Goal: Task Accomplishment & Management: Manage account settings

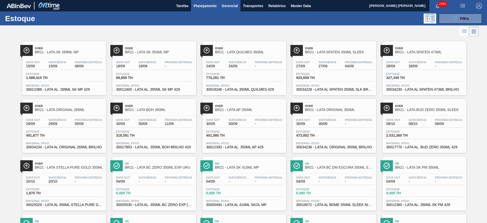
click at [229, 9] on button "Gerencial" at bounding box center [229, 5] width 21 height 11
click at [232, 24] on li "Itens Críticos" at bounding box center [229, 25] width 37 height 8
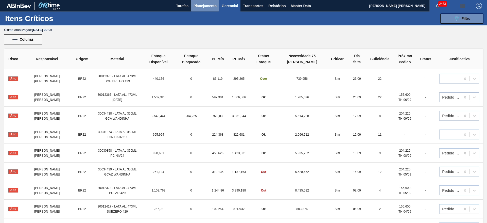
click at [210, 4] on span "Planejamento" at bounding box center [205, 6] width 23 height 6
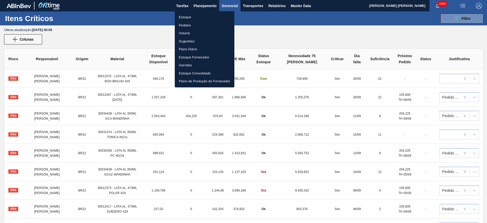
click at [203, 72] on li "Estoque Consolidado" at bounding box center [205, 73] width 60 height 8
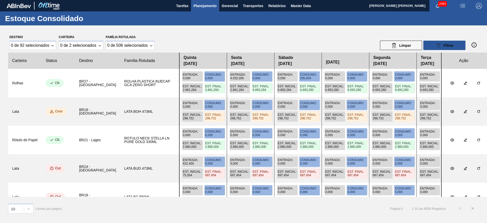
drag, startPoint x: 209, startPoint y: 5, endPoint x: 227, endPoint y: 30, distance: 30.4
click at [209, 5] on span "Planejamento" at bounding box center [205, 6] width 23 height 6
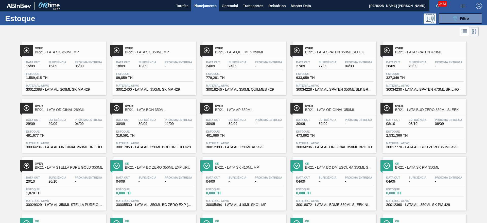
click at [249, 53] on span "BR21 - LATA QUILMES 350ML" at bounding box center [249, 52] width 69 height 4
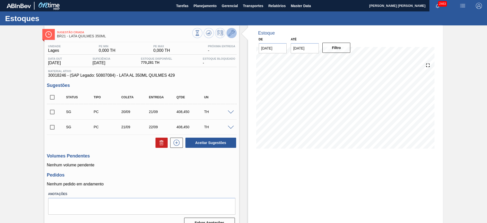
click at [229, 35] on icon at bounding box center [232, 33] width 6 height 6
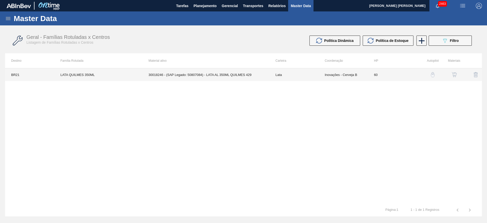
click at [237, 74] on td "30018246 - (SAP Legado: 50807084) - LATA AL 350ML QUILMES 429" at bounding box center [206, 74] width 127 height 13
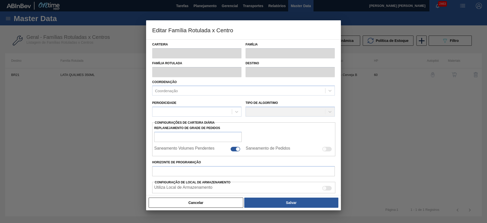
type input "Lata"
type input "LATA QUILMES 350ML"
type input "BR21 - Lages"
type input "0"
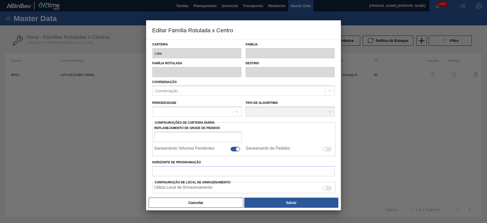
checkbox input "false"
type input "60"
type input "0"
type input "100"
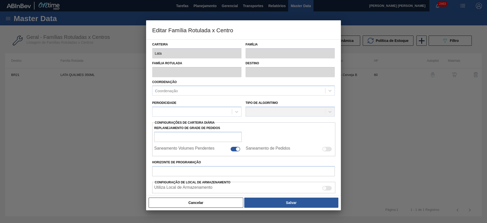
type input "0,000"
checkbox input "true"
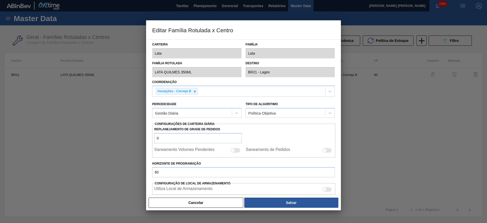
type input "0"
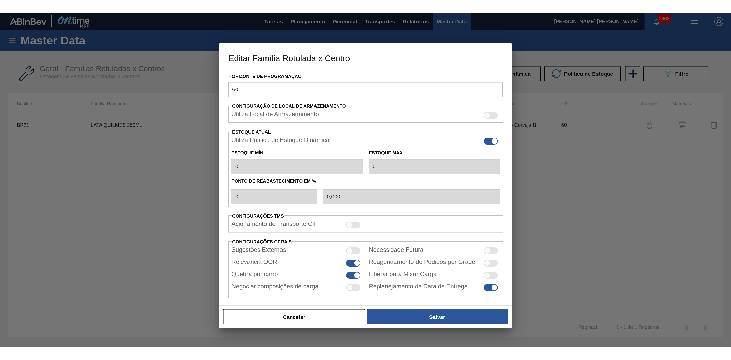
scroll to position [125, 0]
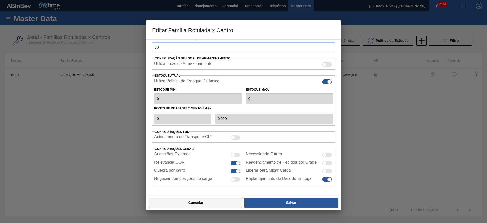
click at [222, 202] on button "Cancelar" at bounding box center [196, 202] width 95 height 10
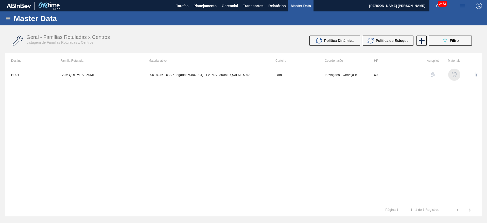
click at [454, 72] on img "button" at bounding box center [454, 74] width 5 height 5
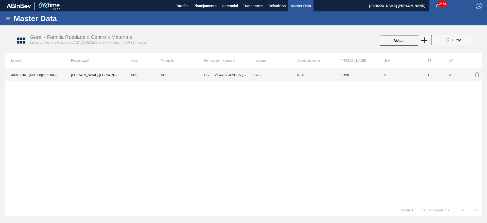
click at [231, 77] on td "BALL - ÁGUAS CLARAS (SC)" at bounding box center [225, 74] width 43 height 13
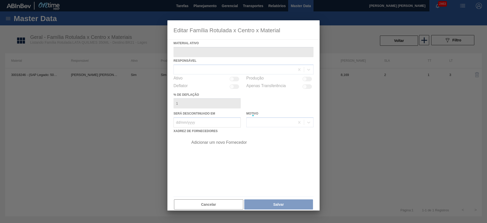
type ativo "30018246 - (SAP Legado: 50807084) - LATA AL 350ML QUILMES 429"
checkbox input "true"
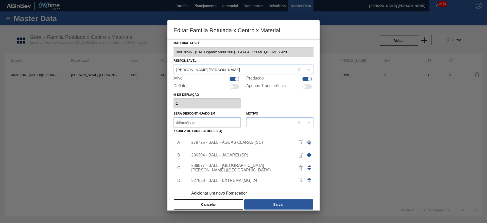
click at [414, 182] on div at bounding box center [243, 111] width 487 height 223
click at [252, 141] on div "279725 - BALL - ÁGUAS CLARAS (SC)" at bounding box center [240, 142] width 99 height 5
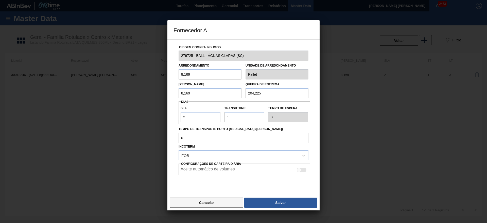
click at [216, 204] on button "Cancelar" at bounding box center [206, 202] width 73 height 10
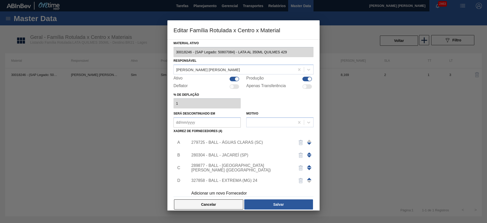
click at [217, 204] on button "Cancelar" at bounding box center [208, 204] width 69 height 10
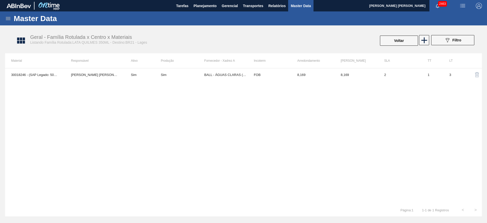
click at [9, 18] on icon at bounding box center [8, 18] width 6 height 6
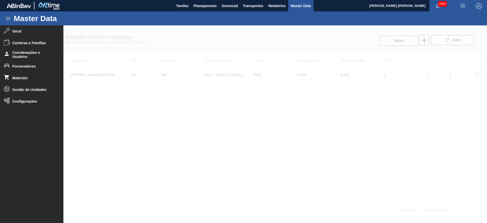
click at [200, 117] on div at bounding box center [243, 123] width 487 height 197
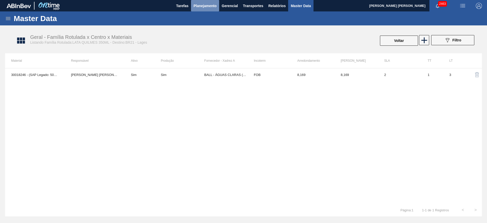
click at [215, 7] on span "Planejamento" at bounding box center [205, 6] width 23 height 6
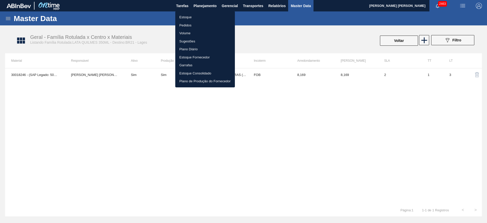
click at [188, 16] on li "Estoque" at bounding box center [205, 17] width 60 height 8
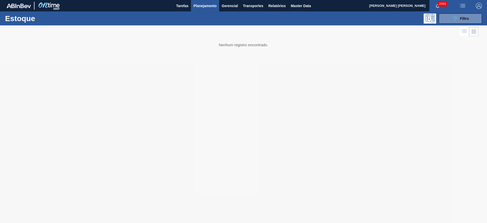
click at [454, 13] on div "Estoque 089F7B8B-B2A5-4AFE-B5C0-19BA573D28AC Filtro" at bounding box center [243, 18] width 487 height 14
click at [453, 18] on icon "089F7B8B-B2A5-4AFE-B5C0-19BA573D28AC" at bounding box center [455, 18] width 6 height 6
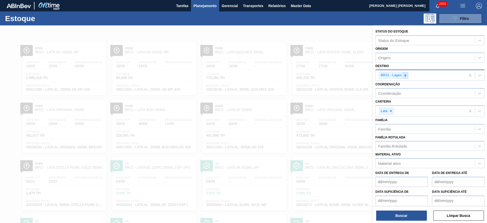
click at [404, 75] on icon at bounding box center [406, 76] width 4 height 4
type input "22"
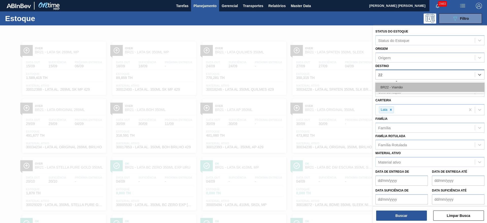
click at [404, 85] on div "BR22 - Viamão" at bounding box center [430, 86] width 109 height 9
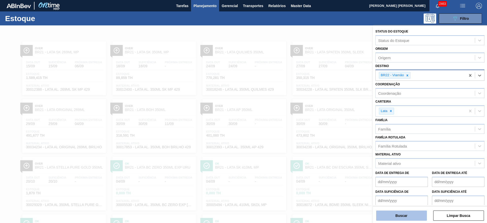
click at [408, 214] on button "Buscar" at bounding box center [401, 215] width 51 height 10
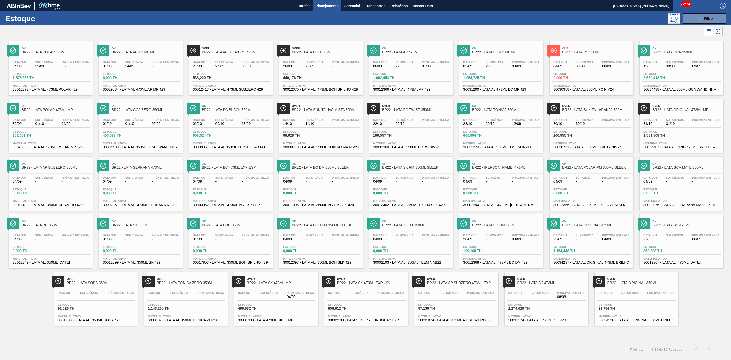
click at [487, 32] on div at bounding box center [361, 31] width 722 height 12
click at [487, 19] on span "Filtro" at bounding box center [708, 18] width 9 height 4
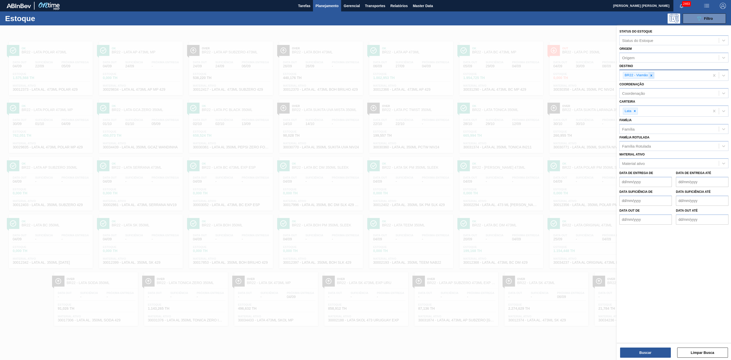
click at [487, 74] on div at bounding box center [651, 75] width 6 height 6
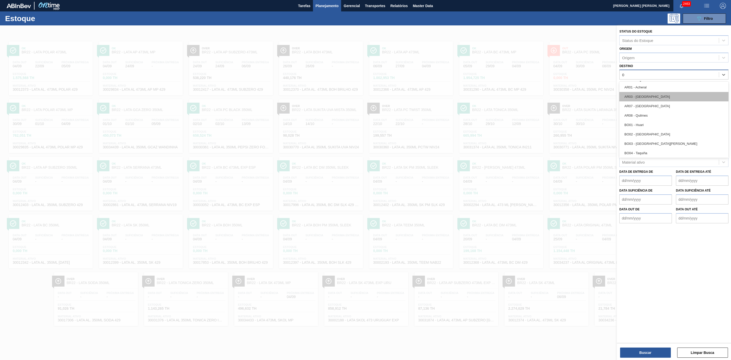
type input "09"
click at [487, 96] on div "BR09 - Agudos" at bounding box center [673, 96] width 109 height 9
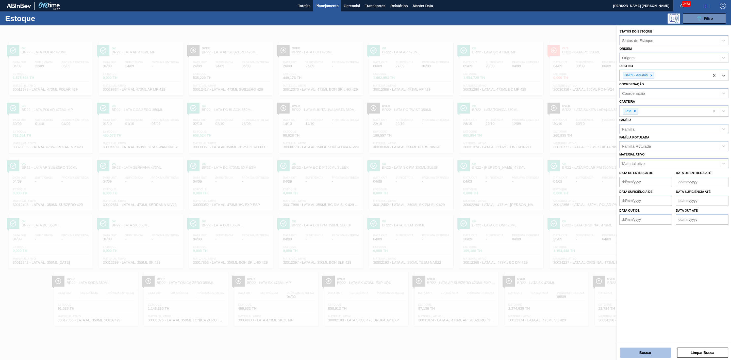
click at [487, 223] on button "Buscar" at bounding box center [645, 352] width 51 height 10
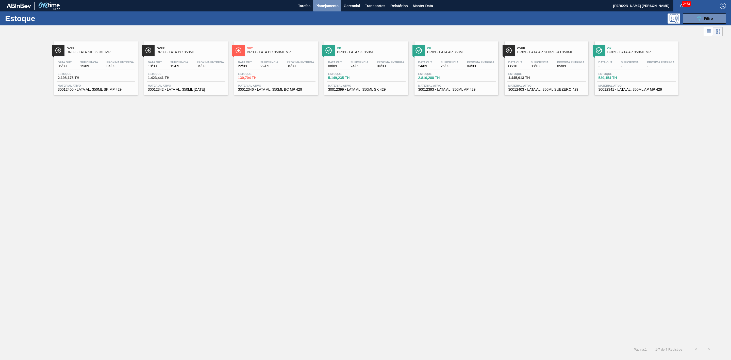
click at [324, 6] on span "Planejamento" at bounding box center [326, 6] width 23 height 6
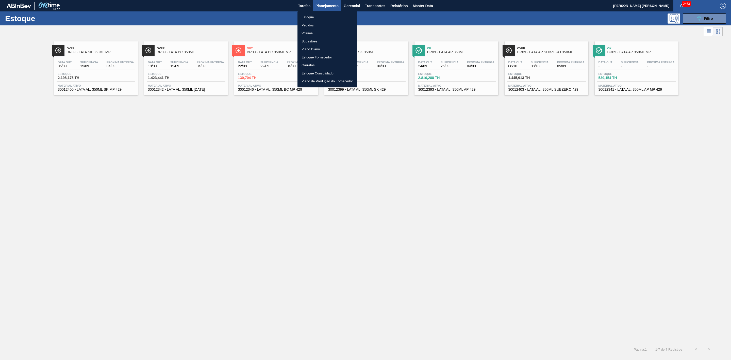
click at [487, 19] on div at bounding box center [365, 180] width 731 height 360
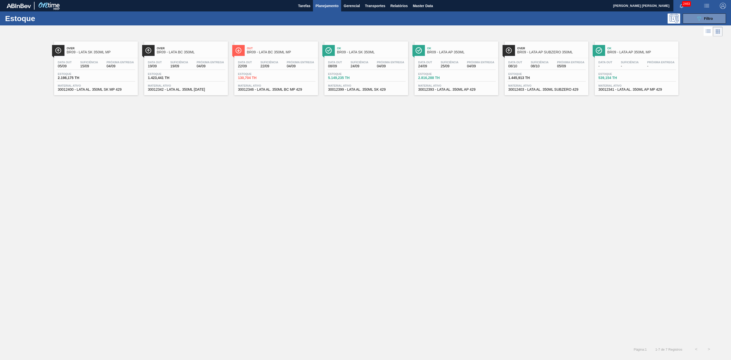
click at [487, 20] on icon "089F7B8B-B2A5-4AFE-B5C0-19BA573D28AC" at bounding box center [699, 18] width 6 height 6
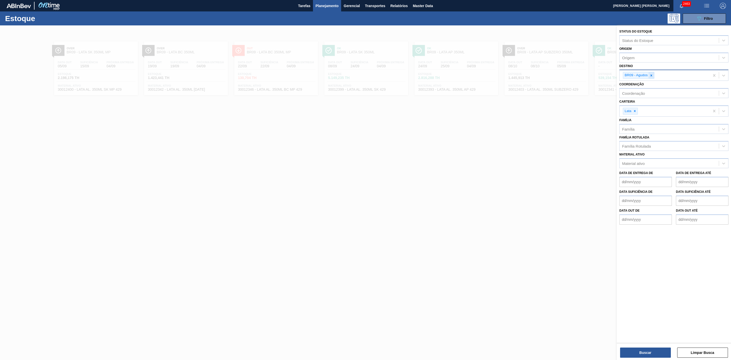
click at [487, 77] on div at bounding box center [651, 75] width 6 height 6
type input "05"
click at [487, 95] on div "BR05 - Cuiabá" at bounding box center [673, 96] width 109 height 9
click at [487, 223] on button "Buscar" at bounding box center [645, 352] width 51 height 10
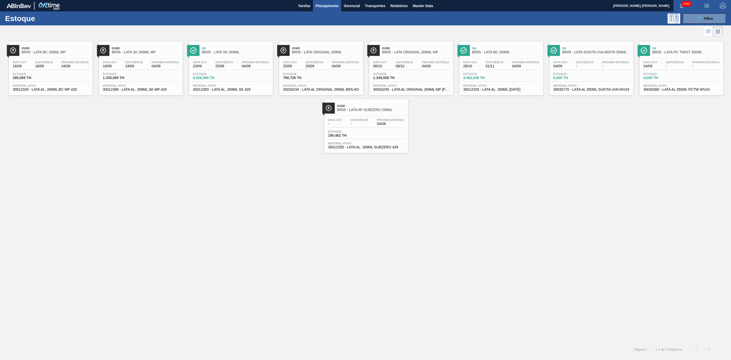
click at [487, 53] on span "BR05 - LATA PC TWIST 350ML" at bounding box center [686, 52] width 69 height 4
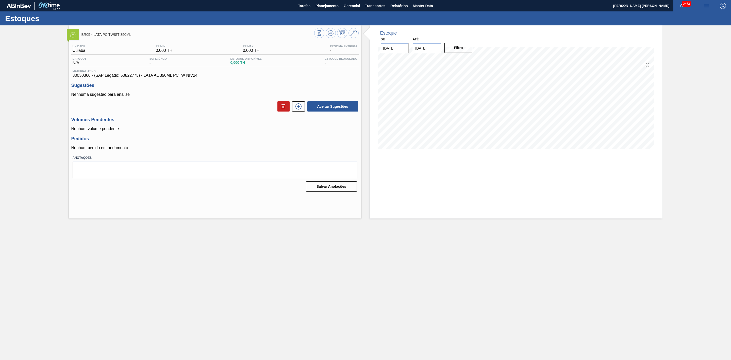
click at [487, 6] on img "button" at bounding box center [706, 6] width 6 height 6
click at [487, 16] on li "Pedido Contingência" at bounding box center [703, 17] width 46 height 9
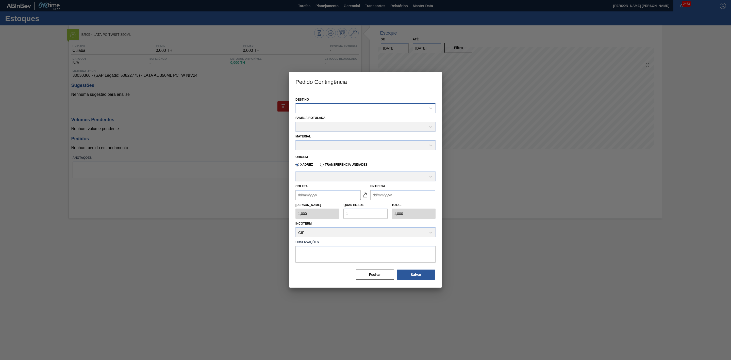
click at [342, 110] on div at bounding box center [361, 108] width 130 height 7
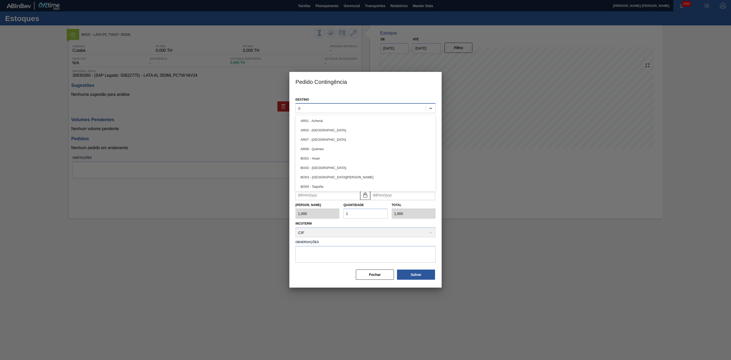
type input "05"
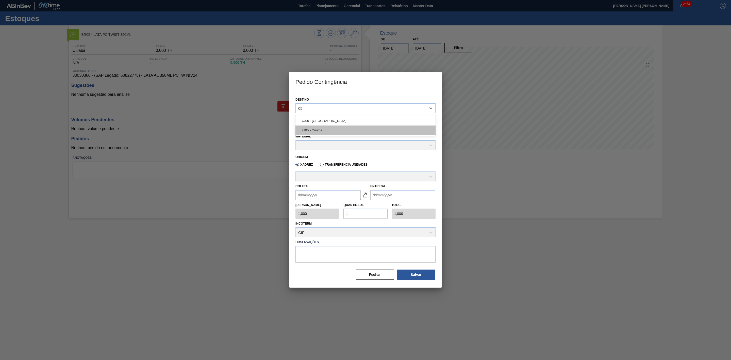
click at [314, 130] on div "BR05 - Cuiabá" at bounding box center [365, 129] width 140 height 9
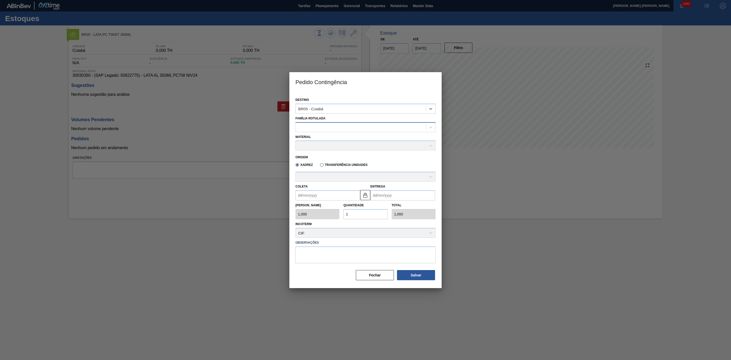
click at [321, 128] on div at bounding box center [361, 126] width 130 height 7
type Rotulada "lata pc t"
click at [325, 139] on div "LATA PC TWIST 350ML" at bounding box center [365, 139] width 140 height 9
click at [336, 144] on div at bounding box center [361, 145] width 130 height 7
click at [334, 154] on div "30030360 - LATA AL 350ML PCTW NIV24" at bounding box center [365, 157] width 140 height 9
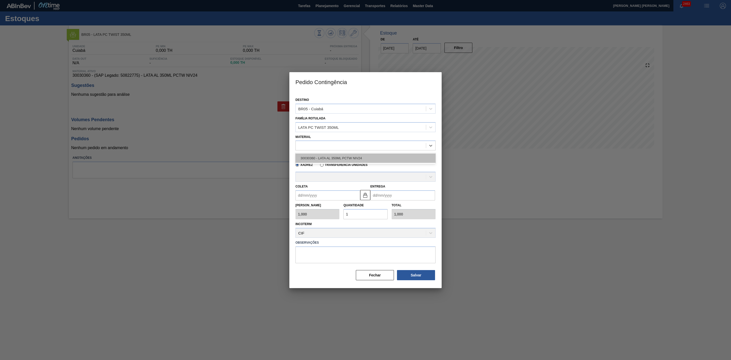
type input "8,169"
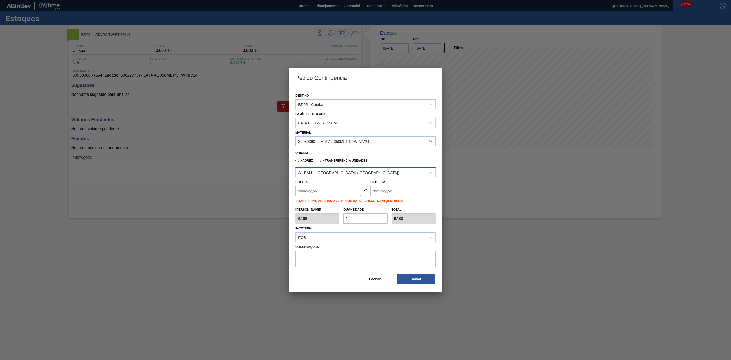
click at [337, 171] on div "A - BALL - BRASÍLIA (DF)" at bounding box center [348, 172] width 101 height 4
drag, startPoint x: 329, startPoint y: 186, endPoint x: 328, endPoint y: 188, distance: 2.6
click at [329, 186] on input "Coleta" at bounding box center [327, 191] width 65 height 10
click at [303, 205] on div "dom seg ter qua qui sex sab" at bounding box center [326, 209] width 61 height 8
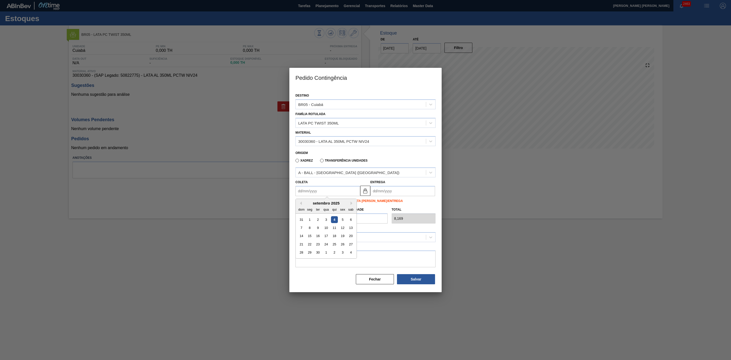
click at [336, 219] on div "4" at bounding box center [334, 219] width 7 height 7
type input "[DATE]"
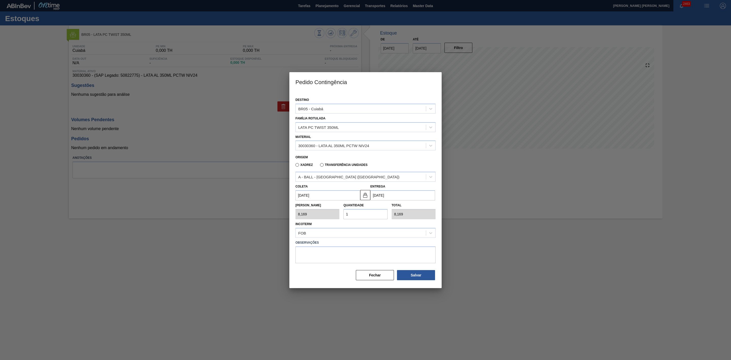
drag, startPoint x: 359, startPoint y: 215, endPoint x: 342, endPoint y: 212, distance: 17.0
click at [342, 212] on div "Quantidade 1" at bounding box center [365, 210] width 48 height 18
type input "2"
type input "16,338"
type input "25"
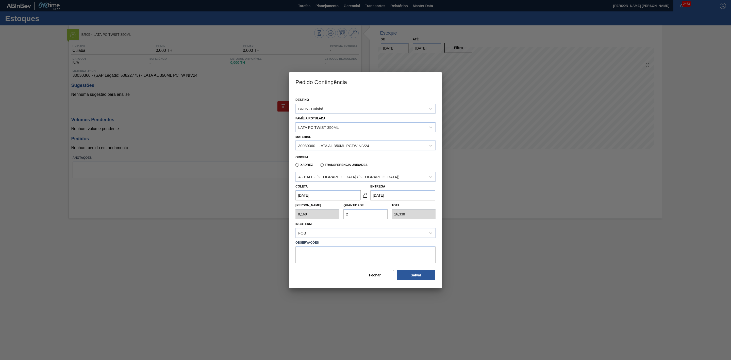
type input "204,225"
type input "25"
click at [418, 223] on button "Salvar" at bounding box center [416, 275] width 38 height 10
type input "1,000"
type input "1"
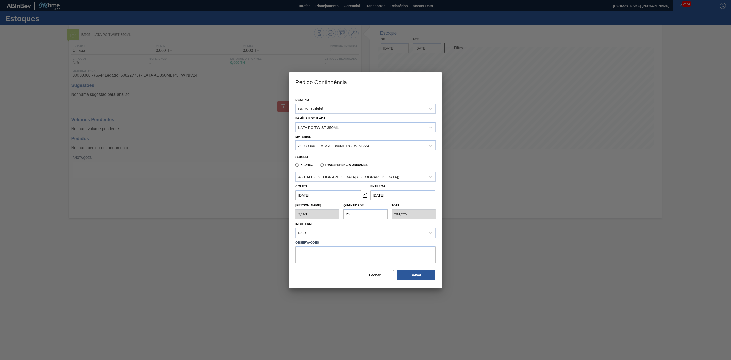
type input "1,000"
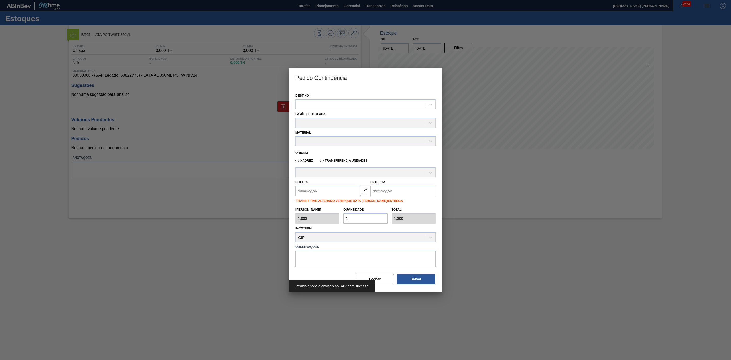
click at [487, 223] on div at bounding box center [365, 180] width 731 height 360
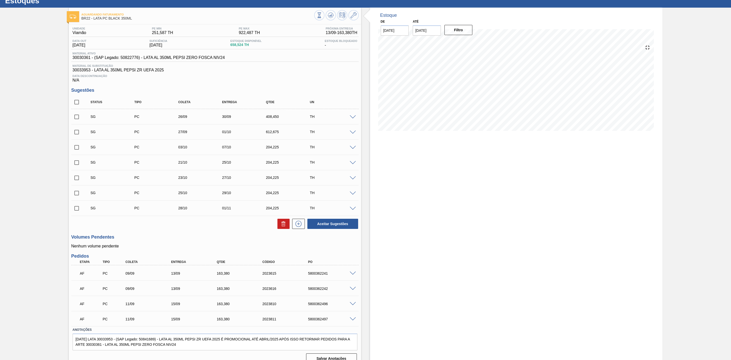
scroll to position [28, 0]
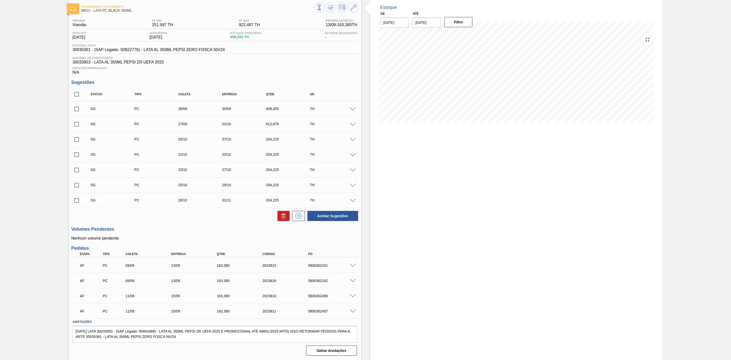
click at [351, 296] on span at bounding box center [353, 296] width 6 height 4
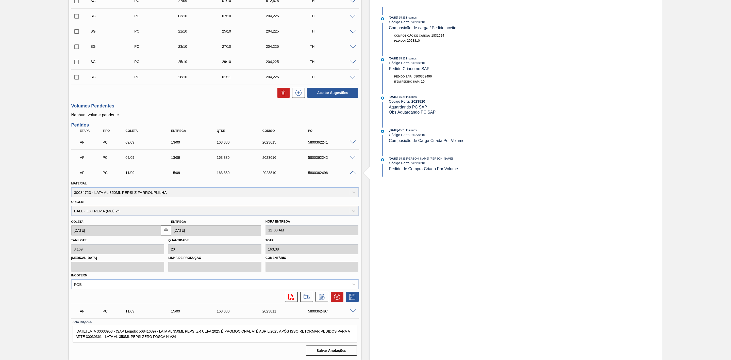
scroll to position [151, 0]
click at [332, 194] on div "Material 30034723 - LATA AL 350ML PEPSI Z FARROUPLILHA" at bounding box center [214, 188] width 287 height 17
click at [351, 172] on span at bounding box center [353, 173] width 6 height 4
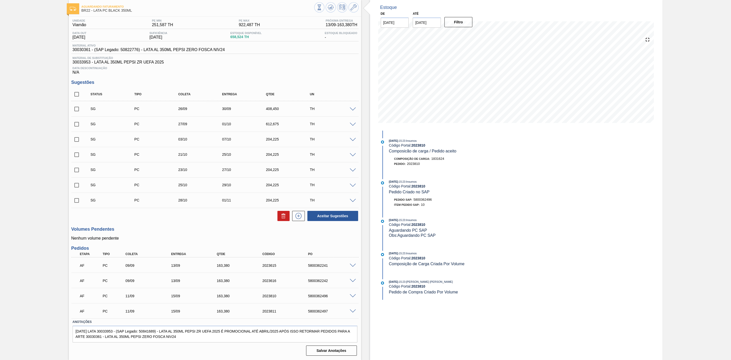
scroll to position [28, 0]
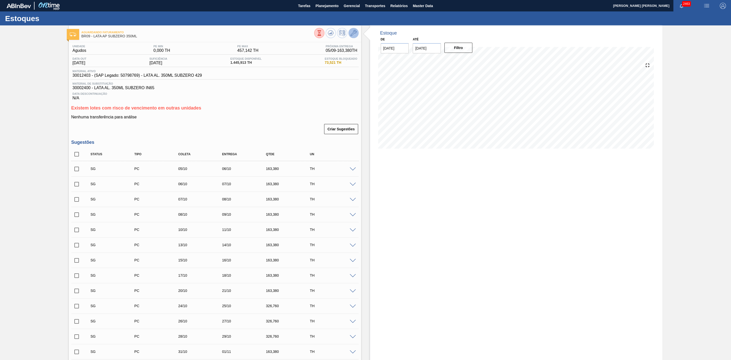
click at [353, 35] on icon at bounding box center [353, 33] width 6 height 6
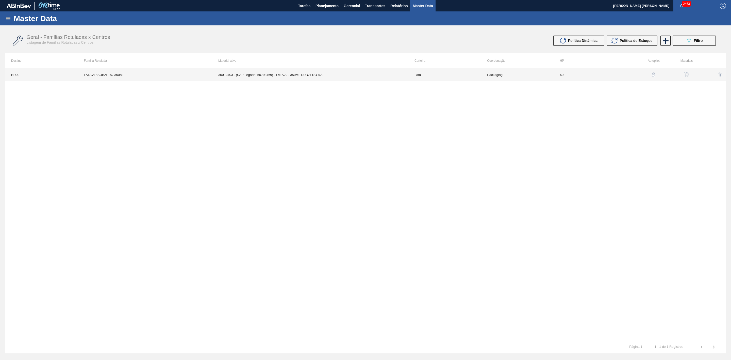
click at [337, 72] on td "30012403 - (SAP Legado: 50798769) - LATA AL. 350ML SUBZERO 429" at bounding box center [310, 74] width 196 height 13
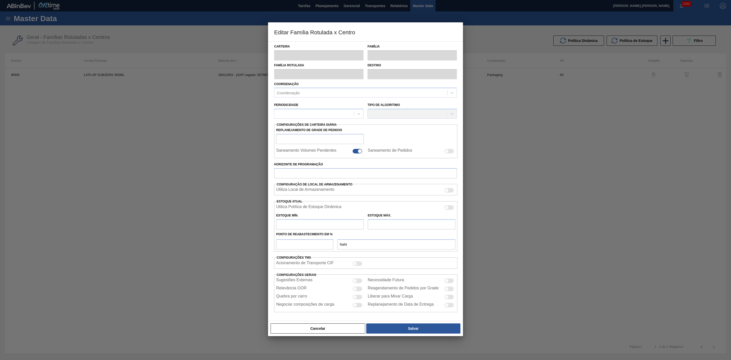
type input "Lata"
type input "LATA AP SUBZERO 350ML"
type input "BR09 - Agudos"
type input "0"
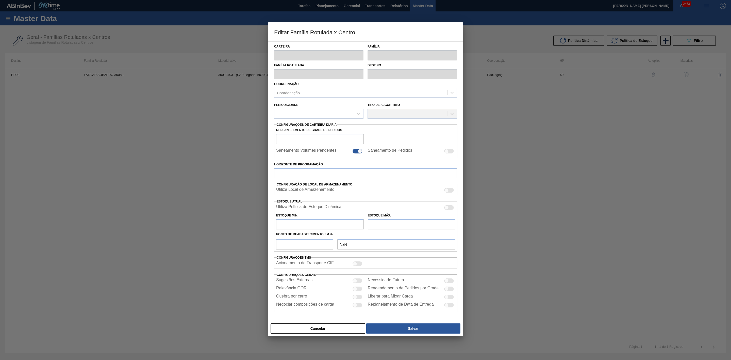
checkbox input "false"
type input "60"
type input "0"
type input "457,142"
type input "50"
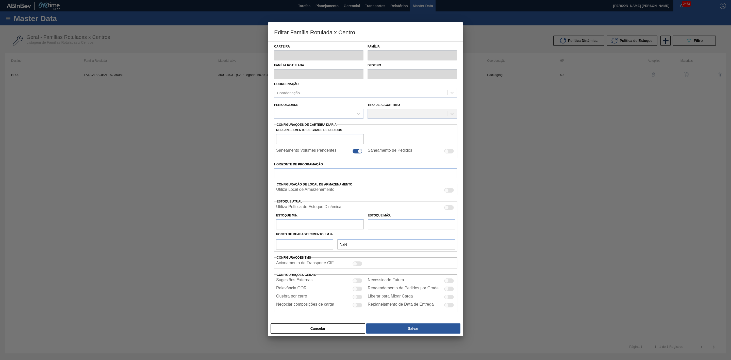
type input "228,571"
checkbox input "true"
click at [452, 290] on div at bounding box center [449, 289] width 10 height 5
checkbox input "true"
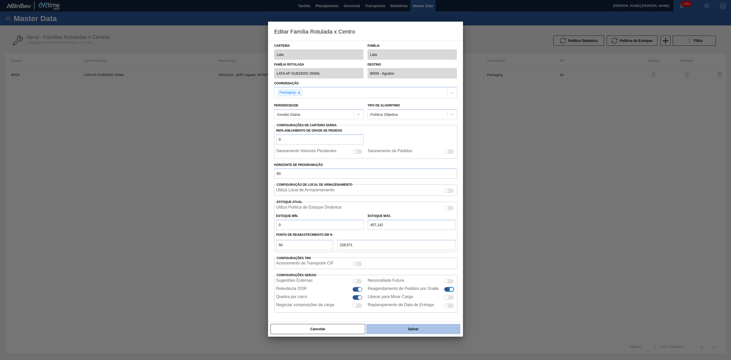
click at [430, 329] on button "Salvar" at bounding box center [413, 328] width 94 height 10
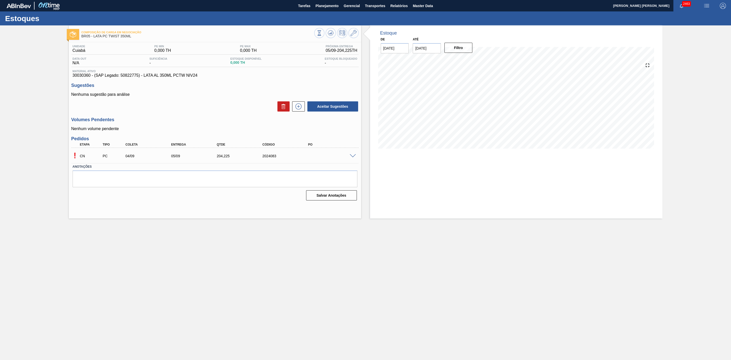
click at [355, 158] on span at bounding box center [353, 156] width 6 height 4
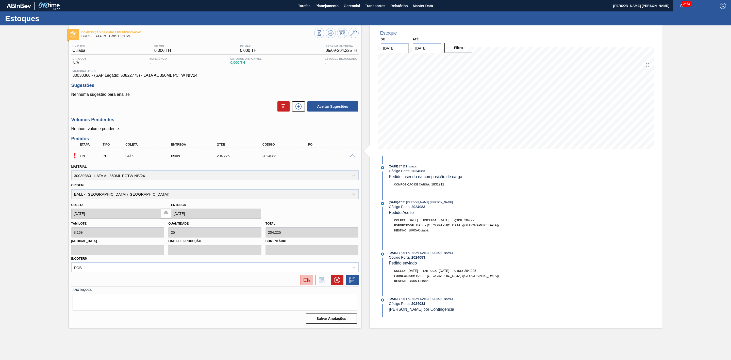
click at [305, 283] on img at bounding box center [306, 280] width 8 height 6
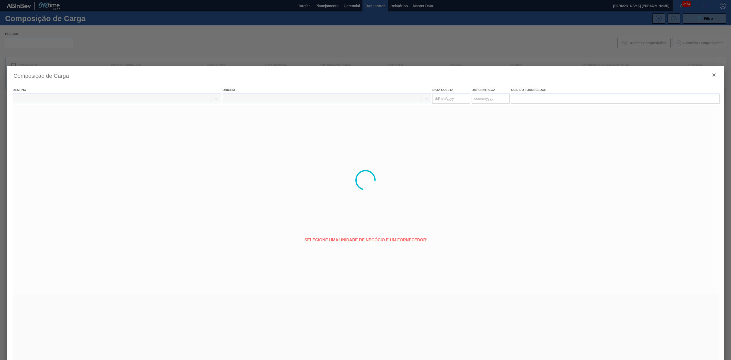
type coleta "[DATE]"
type entrega "[DATE]"
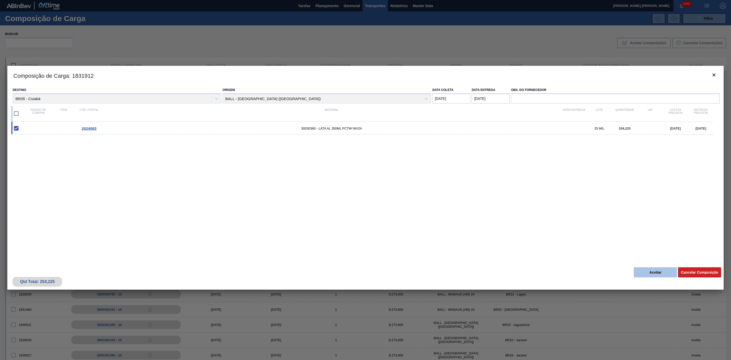
click at [646, 272] on button "Aceitar" at bounding box center [655, 272] width 43 height 10
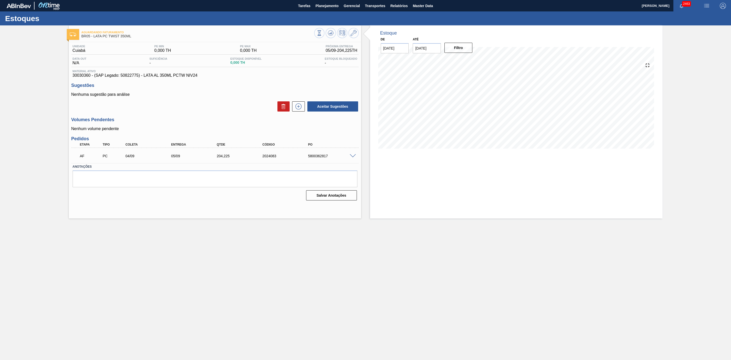
click at [419, 193] on div "Estoque De [DATE] Até [DATE] Filtro" at bounding box center [516, 121] width 292 height 193
click at [354, 37] on button at bounding box center [353, 33] width 10 height 10
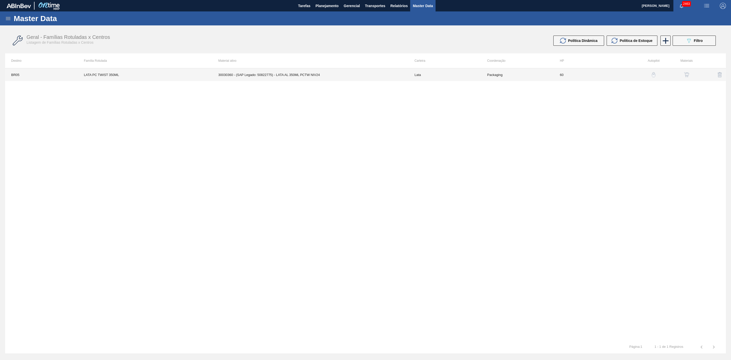
click at [315, 75] on td "30030360 - (SAP Legado: 50822775) - LATA AL 350ML PCTW NIV24" at bounding box center [310, 74] width 196 height 13
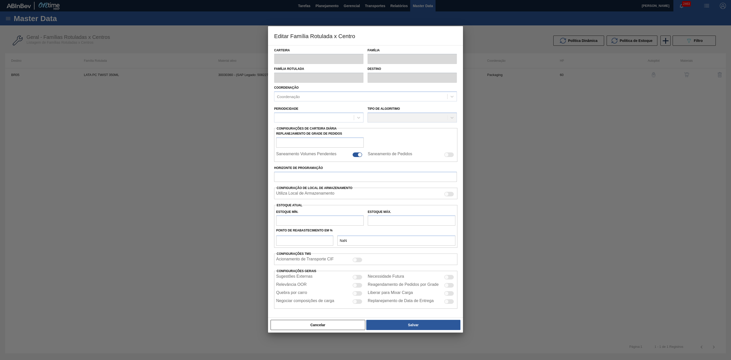
type input "Lata"
type input "LATA PC TWIST 350ML"
type input "BR05 - Cuiabá"
type input "0"
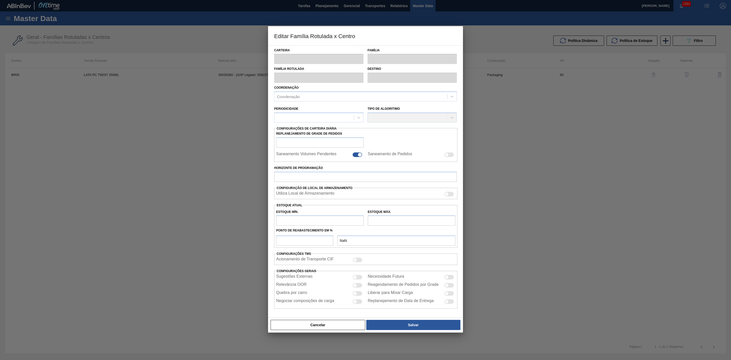
type input "60"
type input "0"
type input "100"
type input "0,000"
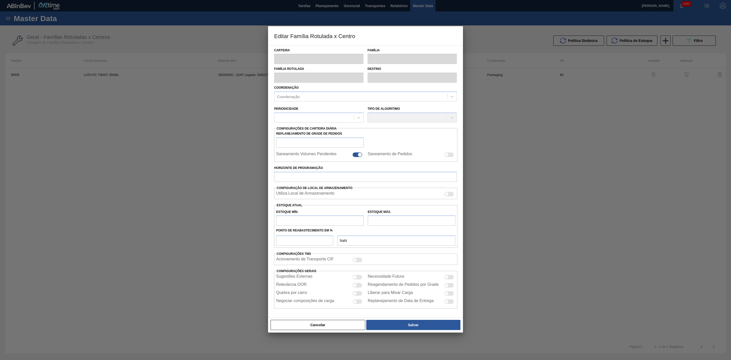
checkbox input "true"
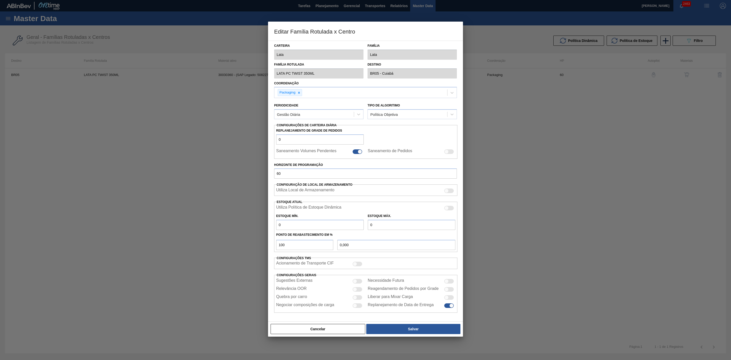
click at [449, 291] on div at bounding box center [449, 289] width 10 height 5
checkbox input "true"
click at [446, 304] on div at bounding box center [449, 305] width 10 height 5
checkbox input "false"
click at [408, 328] on button "Salvar" at bounding box center [413, 328] width 94 height 10
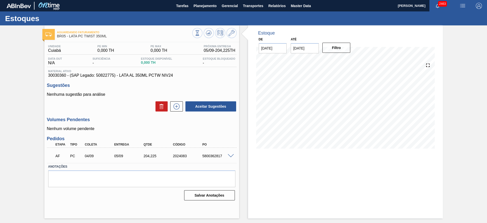
drag, startPoint x: 460, startPoint y: 135, endPoint x: 450, endPoint y: 142, distance: 11.5
click at [460, 135] on div "Aguardando Faturamento BR05 - LATA PC TWIST 350ML Unidade Cuiabá PE MIN 0,000 T…" at bounding box center [243, 121] width 487 height 193
click at [459, 101] on div "Aguardando Faturamento BR05 - LATA PC TWIST 350ML Unidade Cuiabá PE MIN 0,000 T…" at bounding box center [243, 121] width 487 height 193
